Goal: Contribute content: Add original content to the website for others to see

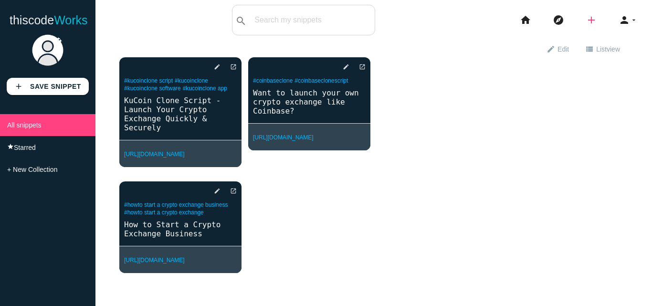
click at [586, 25] on icon "add" at bounding box center [591, 20] width 11 height 31
click at [610, 38] on link "link Link" at bounding box center [612, 41] width 67 height 24
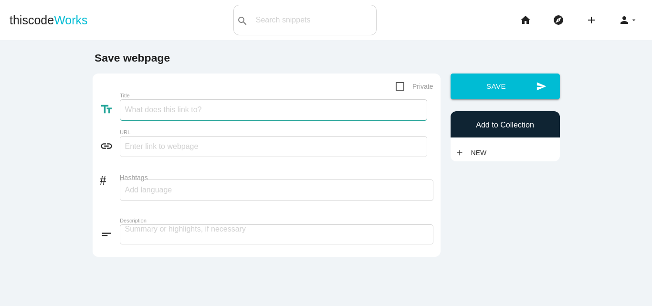
paste input "White-Label Exchange Costs for New Crypto Startups"
click at [155, 113] on input "White-Label Exchange Costs for New Crypto Startups" at bounding box center [274, 109] width 308 height 21
type input "White-Label Exchange Costs for New Crypto Startups"
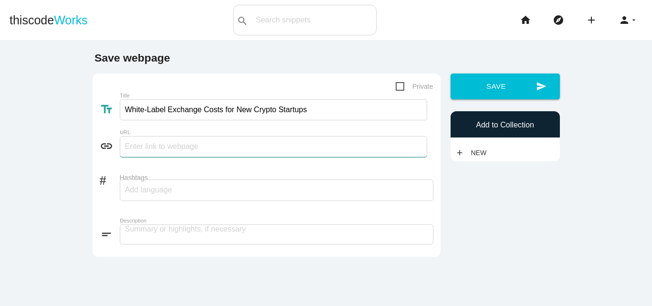
click at [160, 145] on input "text" at bounding box center [274, 146] width 308 height 21
click at [137, 154] on input "text" at bounding box center [274, 146] width 308 height 21
paste input "[URL][DOMAIN_NAME]"
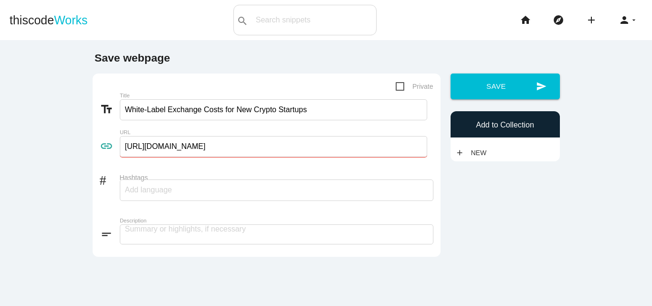
type input "[URL][DOMAIN_NAME]"
drag, startPoint x: 217, startPoint y: 111, endPoint x: 121, endPoint y: 106, distance: 96.7
click at [121, 106] on input "White-Label Exchange Costs for New Crypto Startups" at bounding box center [274, 109] width 308 height 21
paste input "White-Label Exchange Costs"
type input "White-Label Exchange Costs"
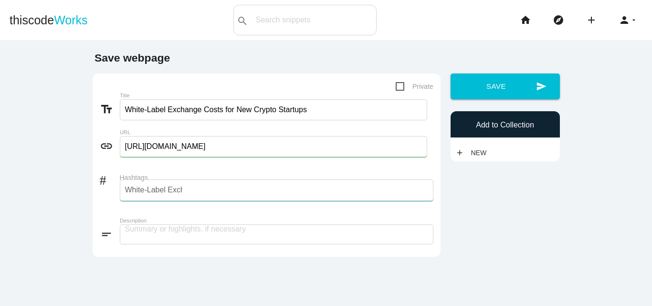
click at [157, 195] on input "White-Label Exchange Costs" at bounding box center [153, 190] width 57 height 20
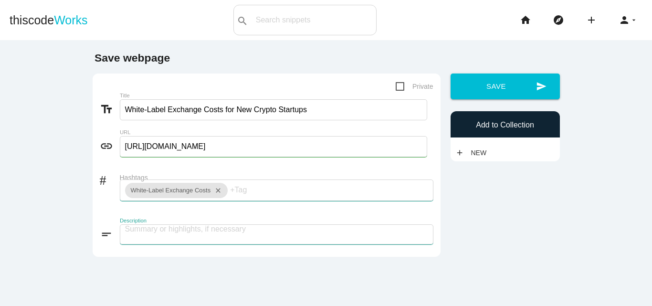
click at [172, 238] on textarea at bounding box center [277, 234] width 314 height 20
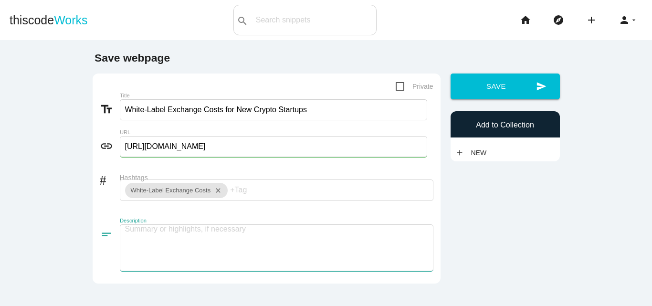
paste textarea "Curious about the cost of launch an white label exchange? For new crypto startu…"
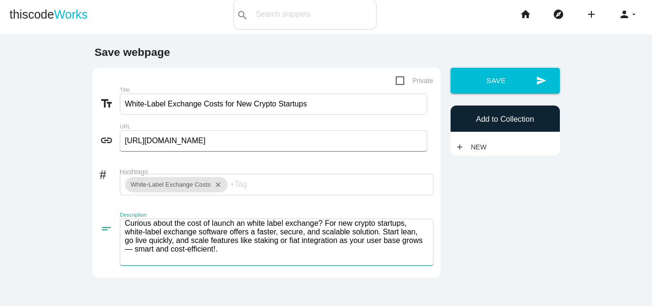
scroll to position [4, 0]
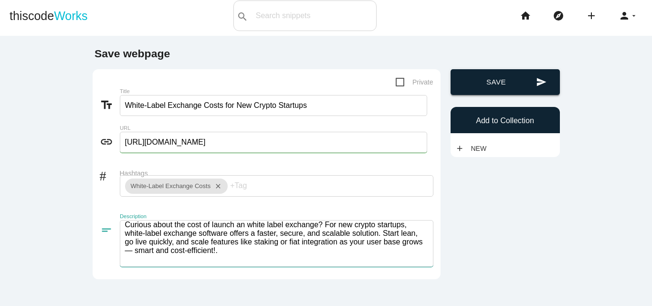
type textarea "Curious about the cost of launch an white label exchange? For new crypto startu…"
click at [510, 78] on button "send Save" at bounding box center [505, 82] width 109 height 26
